Goal: Task Accomplishment & Management: Use online tool/utility

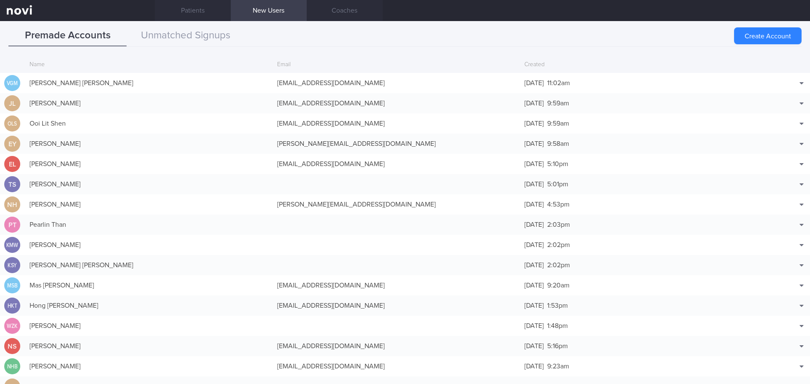
click at [760, 35] on button "Create Account" at bounding box center [768, 35] width 68 height 17
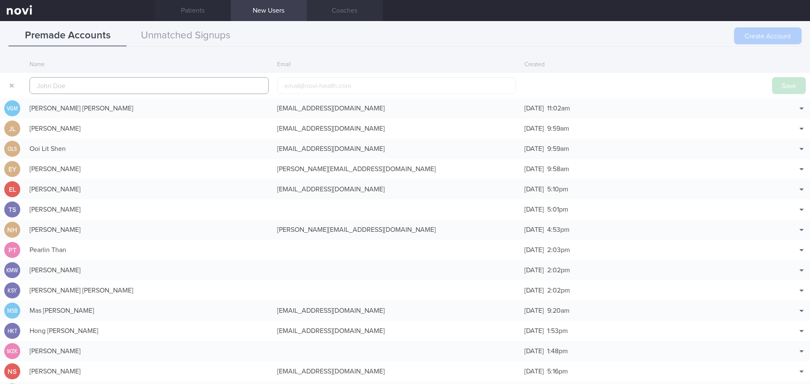
scroll to position [20, 0]
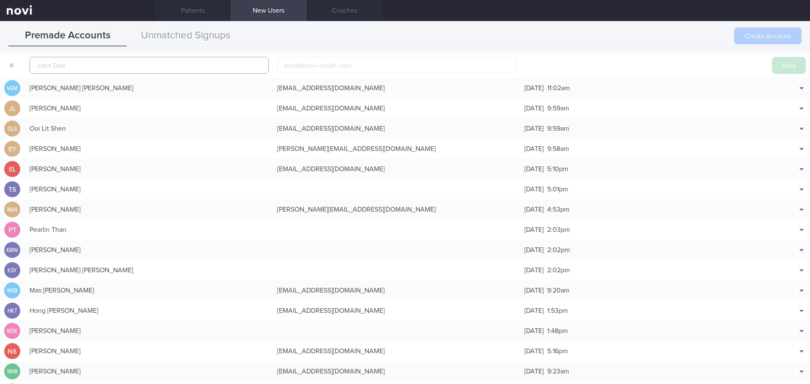
paste input "BUTTA [PERSON_NAME]"
type input "BUTTA [PERSON_NAME]"
click at [314, 72] on input "email" at bounding box center [396, 65] width 239 height 17
paste input "Aman111@Gmail.com"
click at [305, 65] on input "Aman111@Gmail.com" at bounding box center [396, 65] width 239 height 17
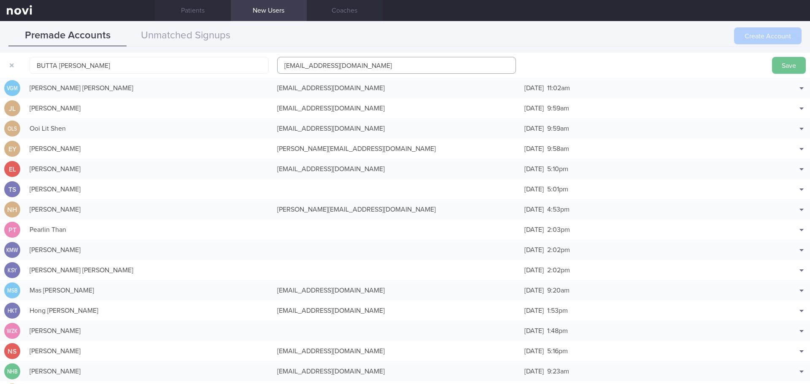
type input "Aman1111@Gmail.com"
click at [785, 67] on button "Save" at bounding box center [789, 65] width 34 height 17
click at [187, 33] on button "Unmatched Signups" at bounding box center [186, 35] width 118 height 21
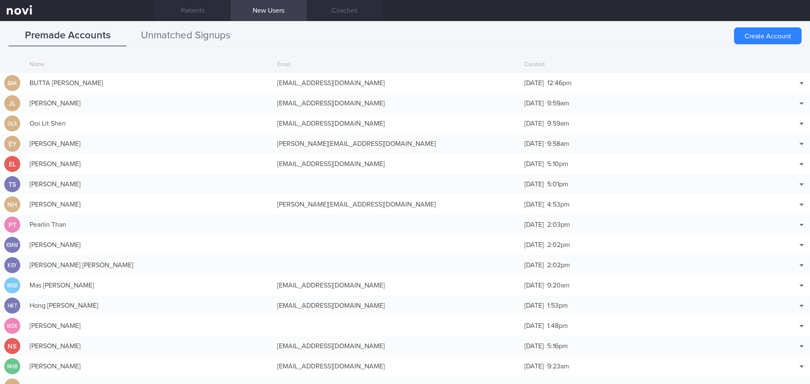
click at [197, 36] on button "Unmatched Signups" at bounding box center [186, 35] width 118 height 21
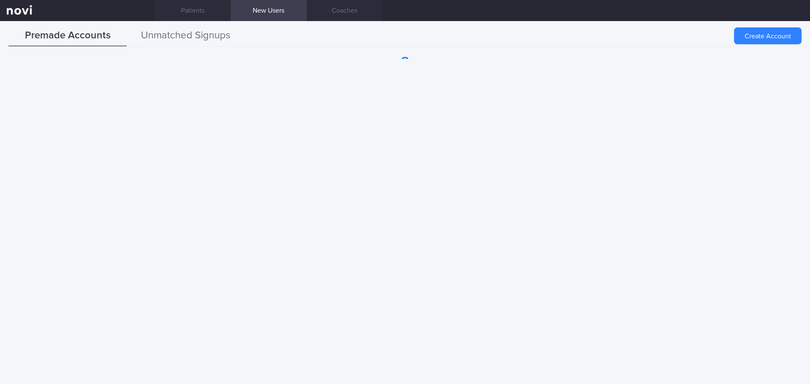
click at [190, 37] on button "Unmatched Signups" at bounding box center [186, 35] width 118 height 21
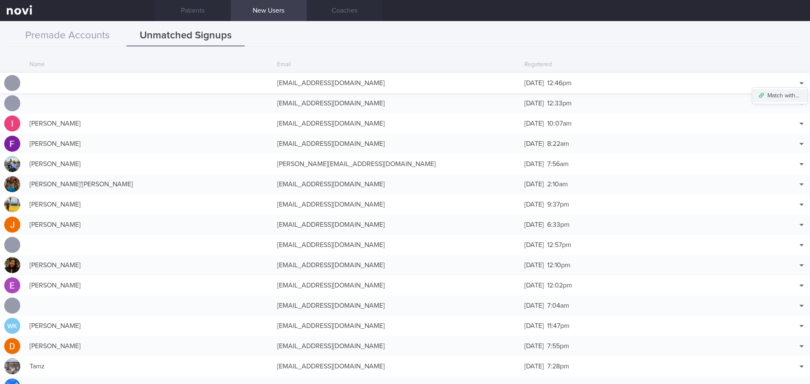
click at [783, 93] on button "Match with..." at bounding box center [780, 95] width 55 height 13
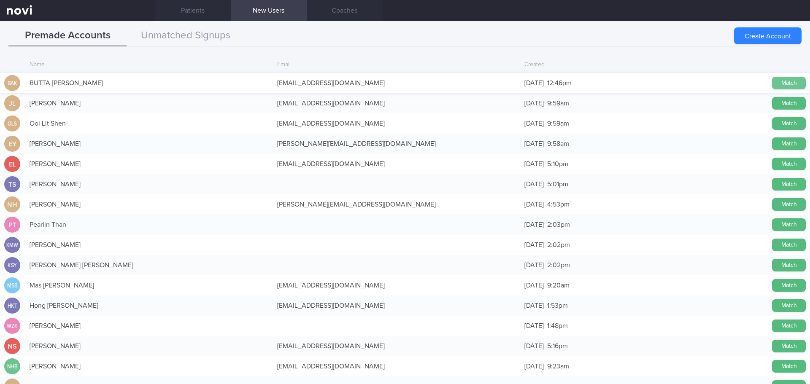
click at [772, 79] on button "Match" at bounding box center [789, 83] width 34 height 13
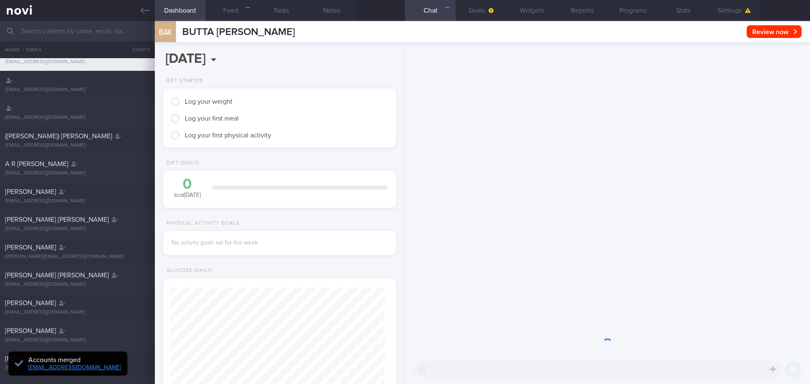
scroll to position [106, 212]
